Goal: Answer question/provide support: Share knowledge or assist other users

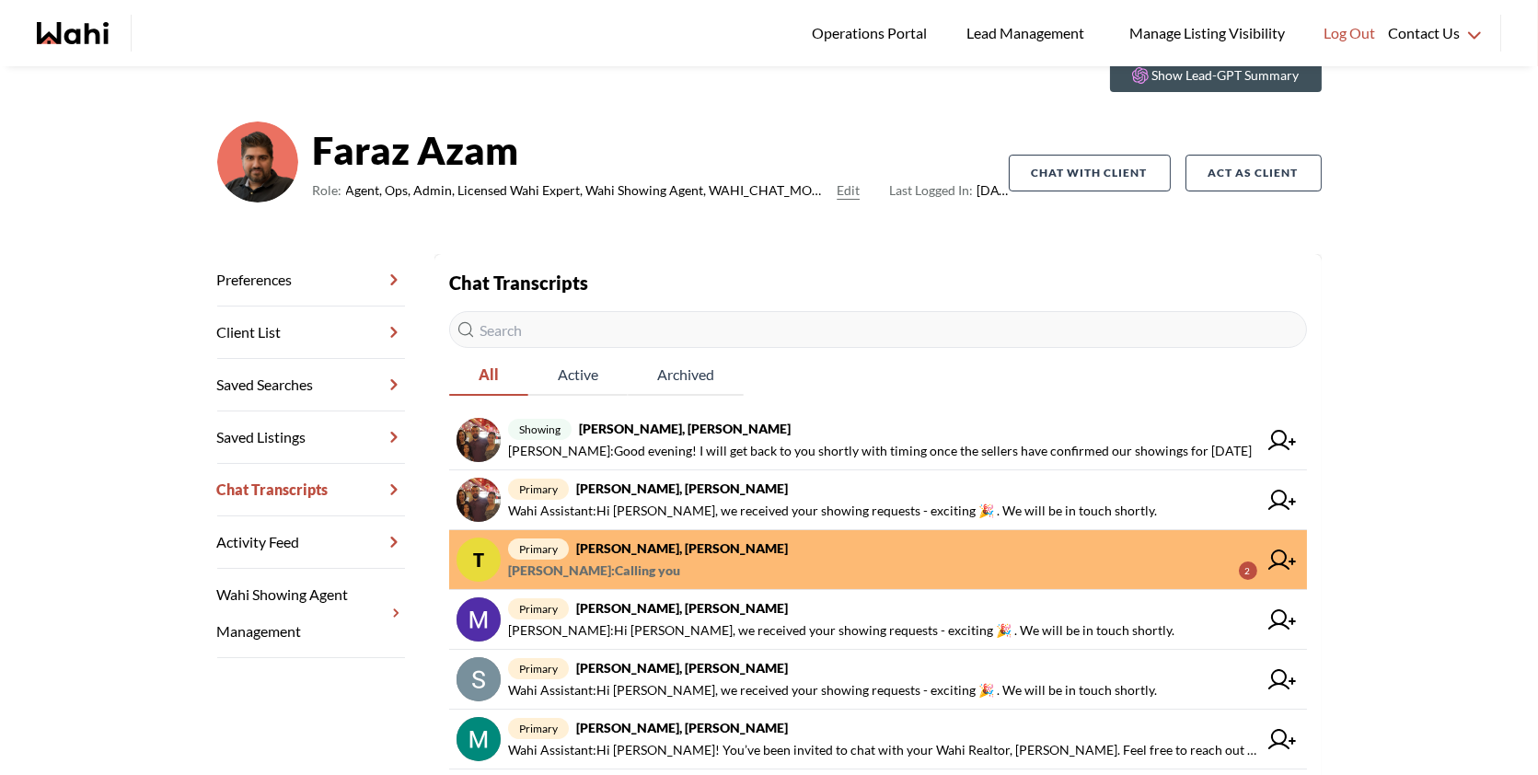
scroll to position [83, 0]
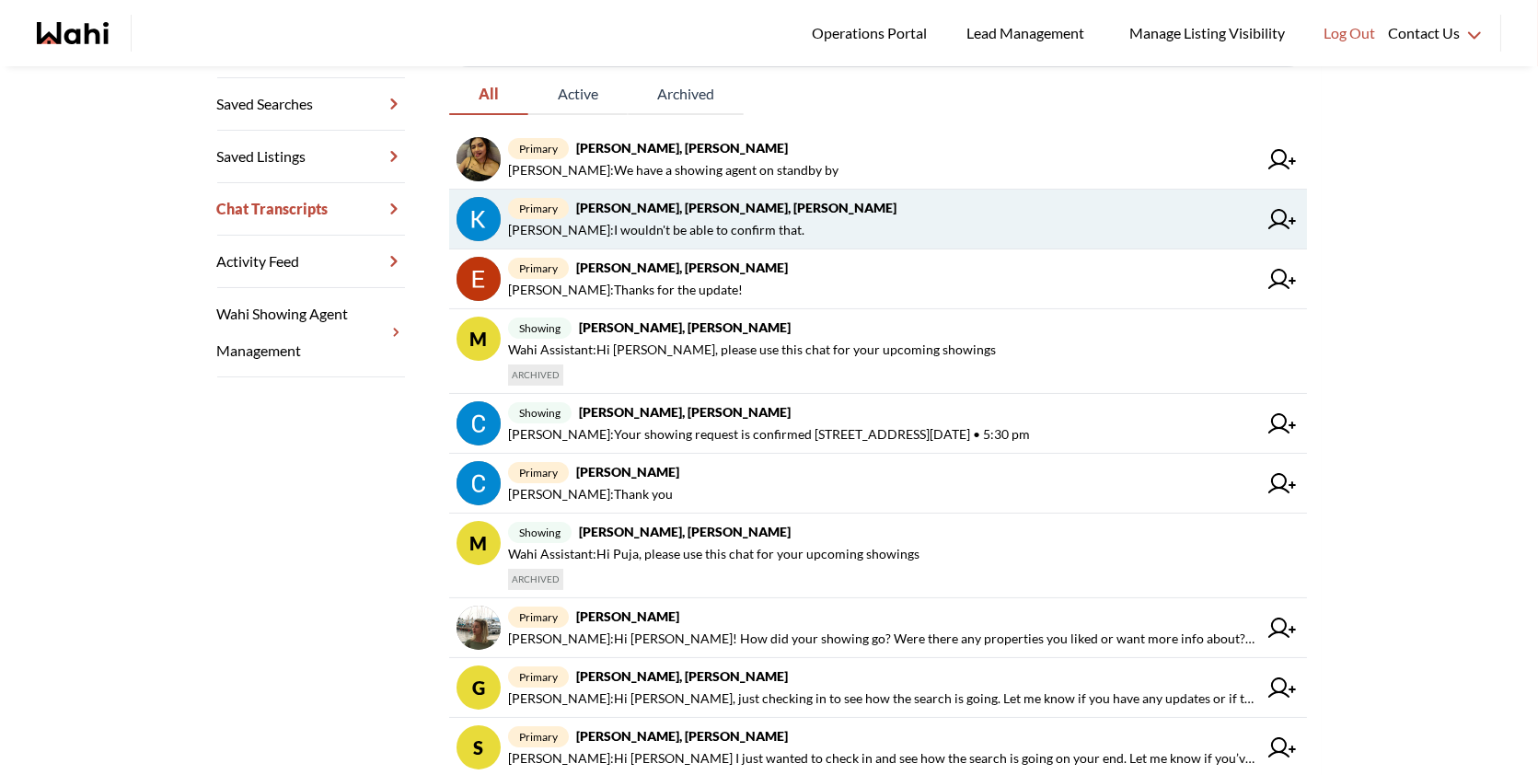
scroll to position [364, 0]
